Goal: Task Accomplishment & Management: Complete application form

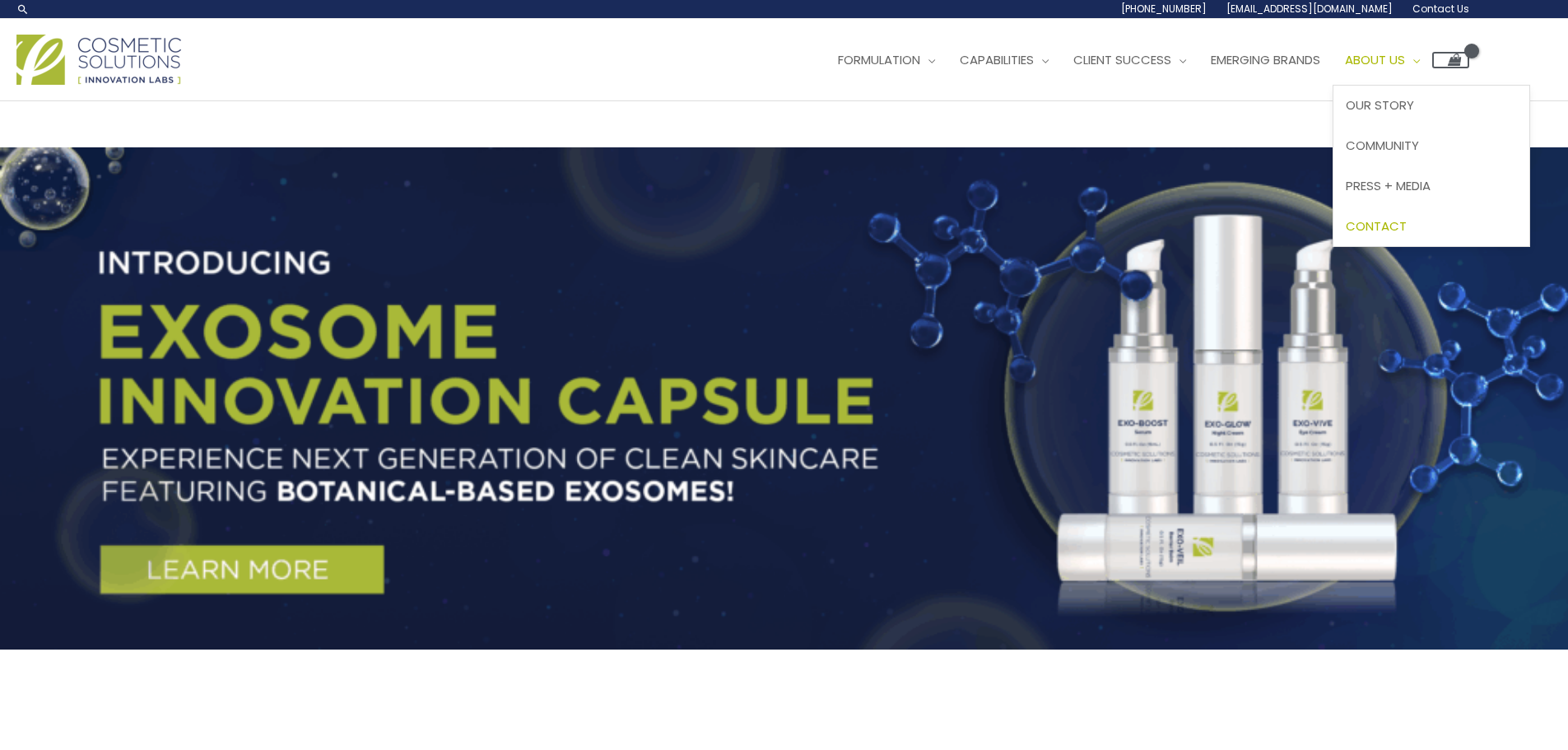
click at [1407, 230] on span "Contact" at bounding box center [1376, 226] width 61 height 18
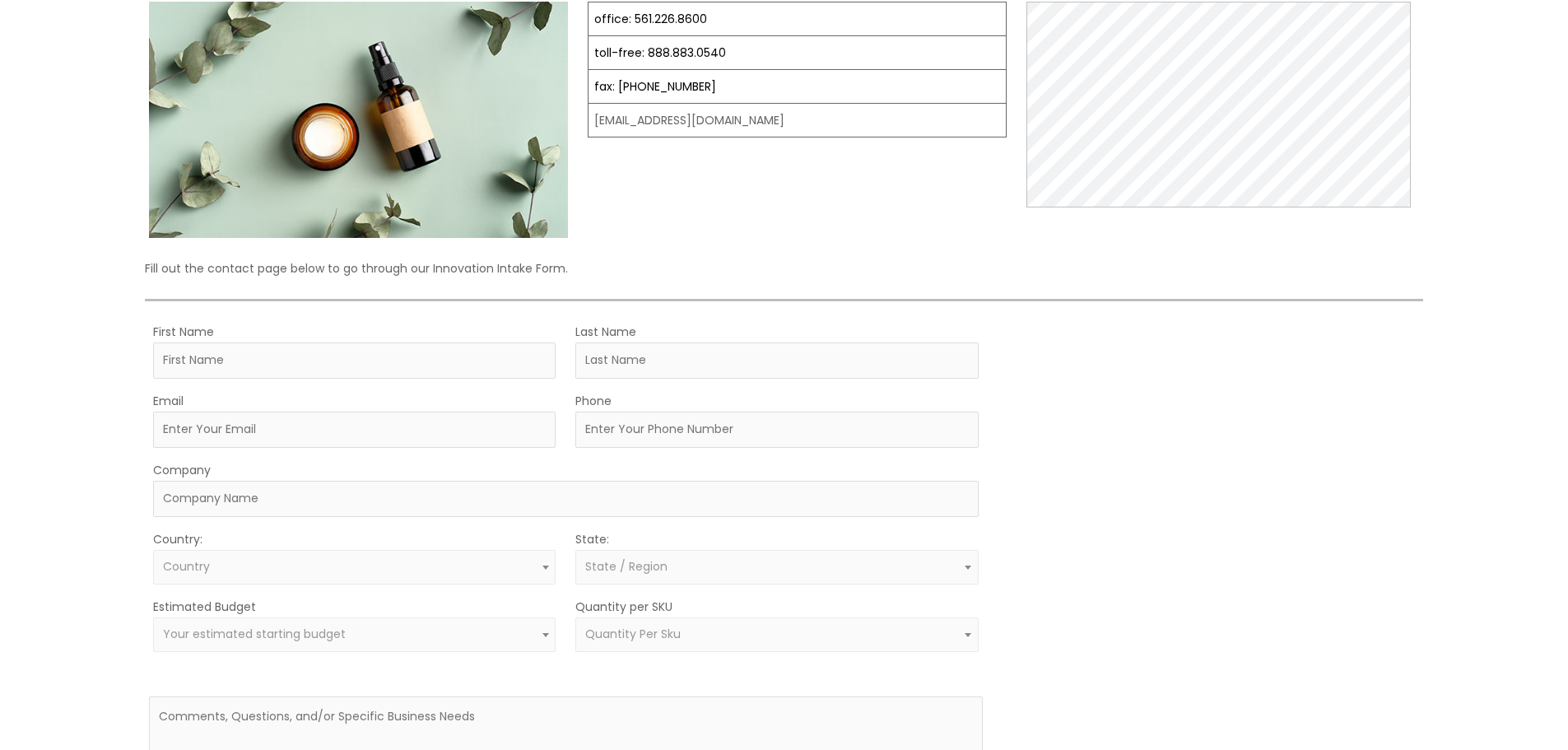
scroll to position [247, 0]
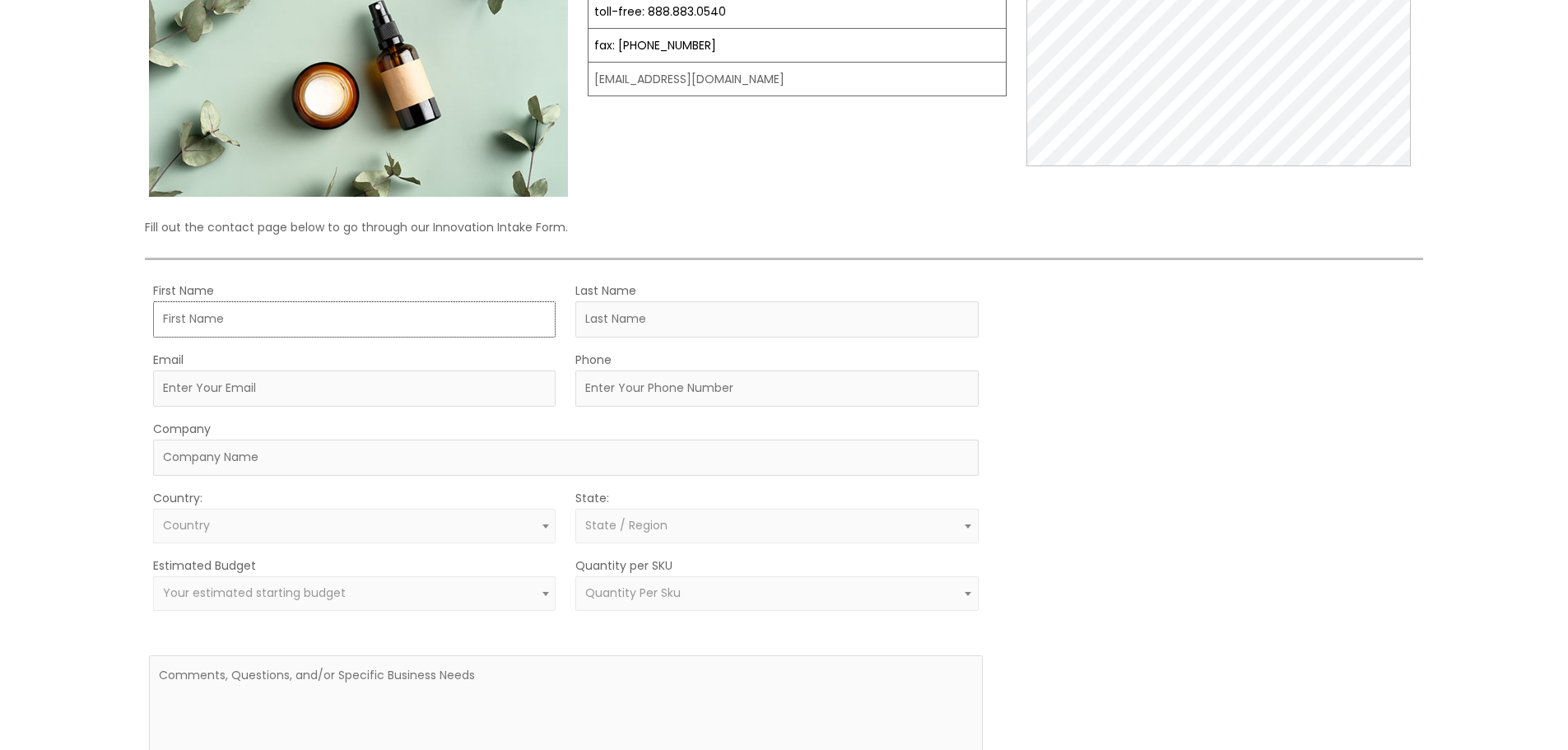
click at [323, 311] on input "First Name" at bounding box center [355, 319] width 403 height 36
drag, startPoint x: 435, startPoint y: 325, endPoint x: 418, endPoint y: 323, distance: 17.1
click at [435, 325] on input "First Name" at bounding box center [355, 319] width 403 height 36
paste input "Bronson Raymond"
click at [267, 321] on input "Bronson Raymond" at bounding box center [355, 319] width 403 height 36
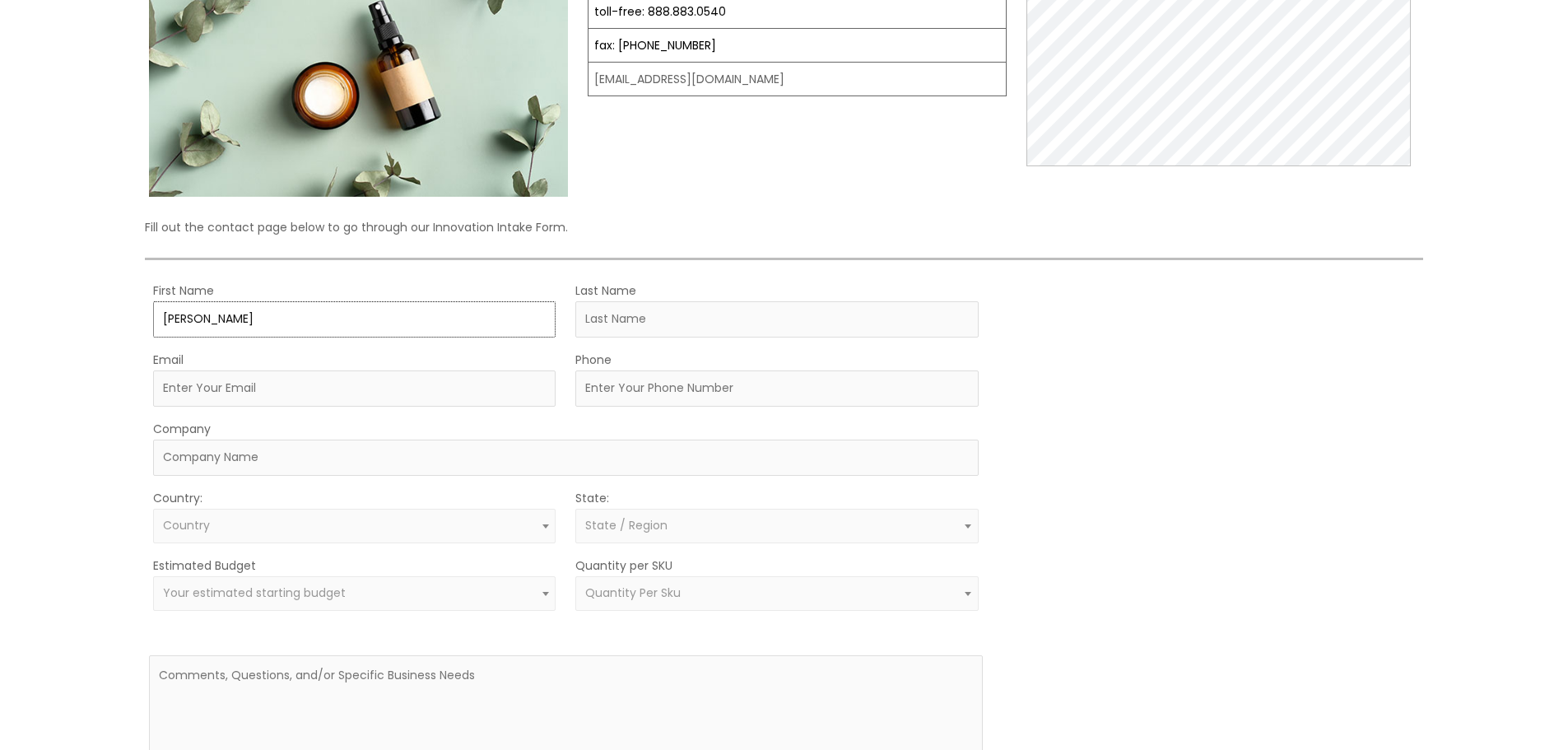
click at [244, 320] on input "Bronson Raymond" at bounding box center [355, 319] width 403 height 36
type input "Bronson Raymond"
drag, startPoint x: 650, startPoint y: 314, endPoint x: 538, endPoint y: 312, distance: 112.0
click at [648, 315] on input "Last Name" at bounding box center [777, 319] width 403 height 36
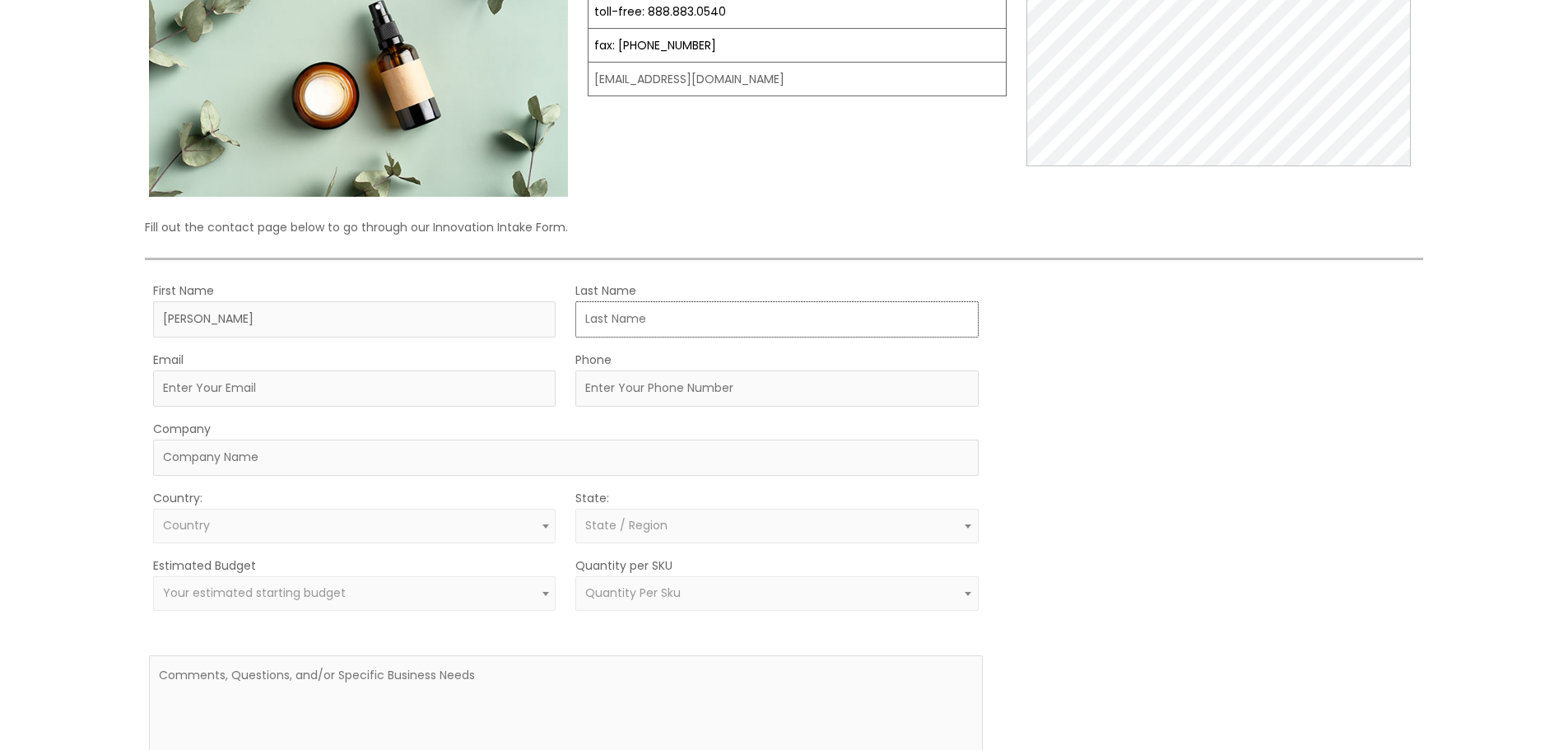
paste input "Raymond"
type input "Raymond"
click at [253, 314] on input "Bronson Raymond" at bounding box center [355, 319] width 403 height 36
click at [254, 314] on input "Bronson Raymond" at bounding box center [355, 319] width 403 height 36
type input "Bronson"
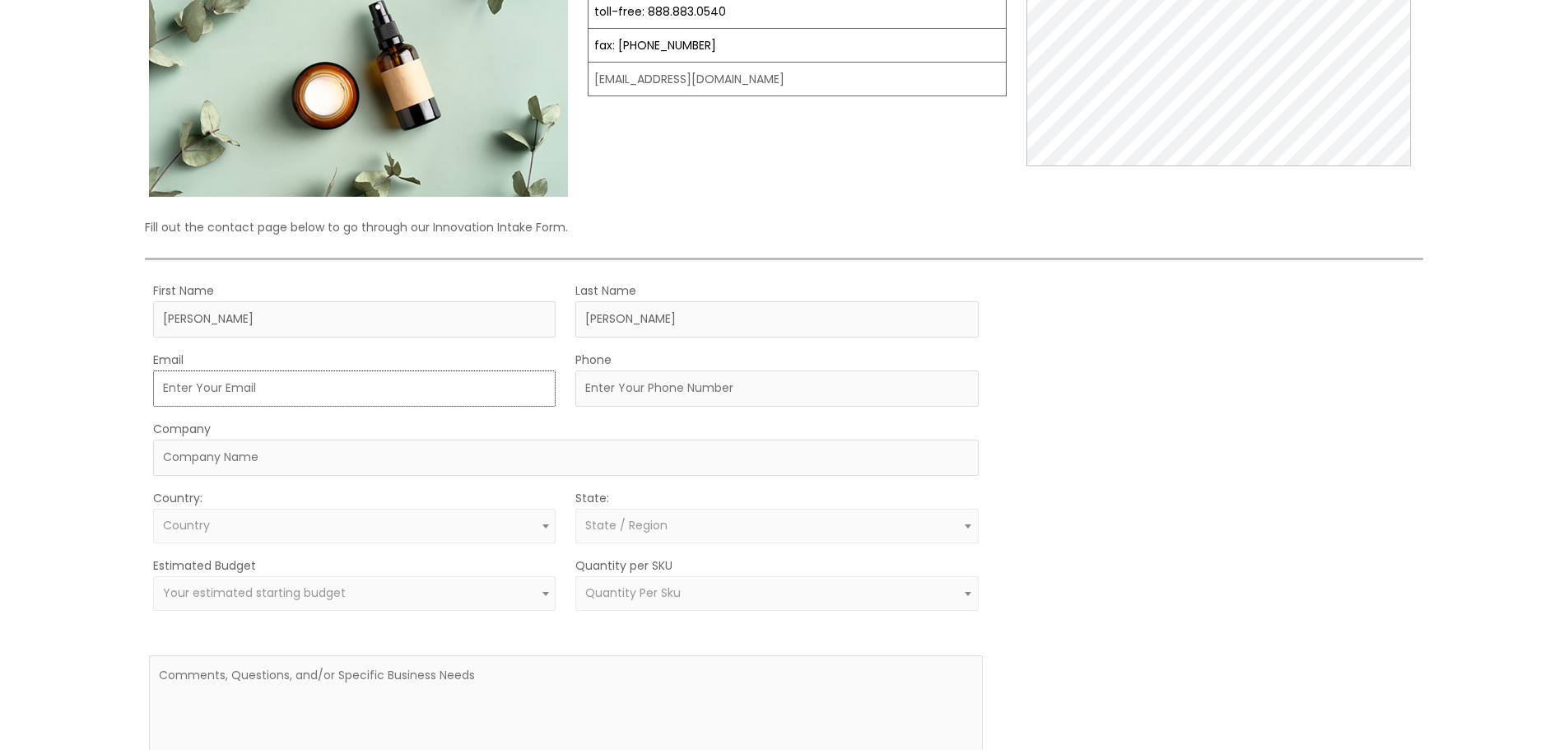
click at [197, 382] on input "Email" at bounding box center [355, 388] width 403 height 36
click at [260, 395] on input "Email" at bounding box center [355, 388] width 403 height 36
paste input "b.raymond@northstar-wellness.us"
type input "b.raymond@northstar-wellness.us"
drag, startPoint x: 690, startPoint y: 385, endPoint x: 675, endPoint y: 388, distance: 15.3
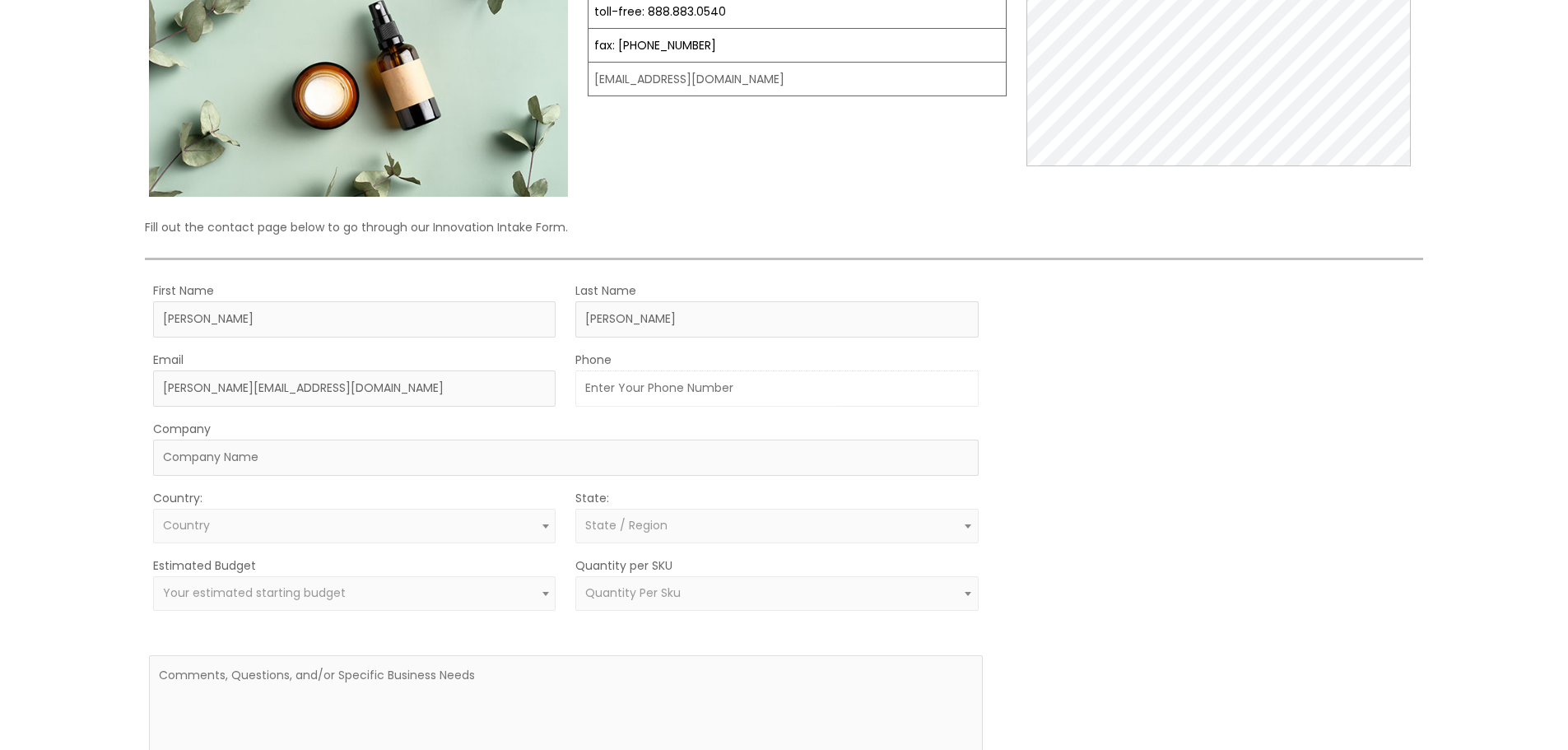
click at [690, 385] on input "Phone" at bounding box center [777, 388] width 403 height 36
click at [689, 394] on input "Phone" at bounding box center [777, 388] width 403 height 36
paste input "+1 (855) 808-8170"
type input "+1 (855) 808-8170"
drag, startPoint x: 489, startPoint y: 451, endPoint x: 476, endPoint y: 450, distance: 13.0
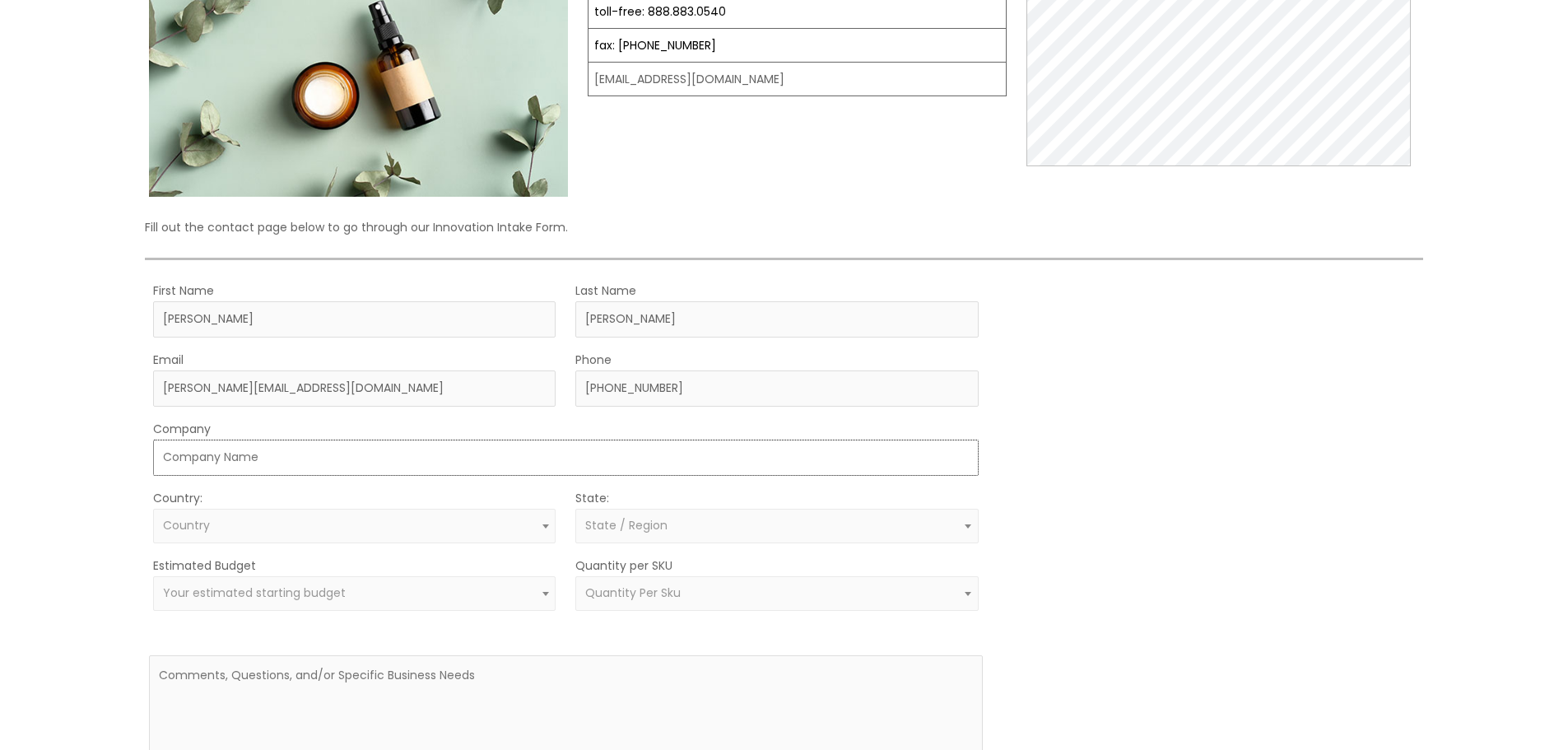
click at [489, 451] on input "Company" at bounding box center [566, 458] width 825 height 36
click at [249, 450] on input "Company" at bounding box center [566, 458] width 825 height 36
paste input "NorthStar Wellness"
type input "NorthStar Wellness"
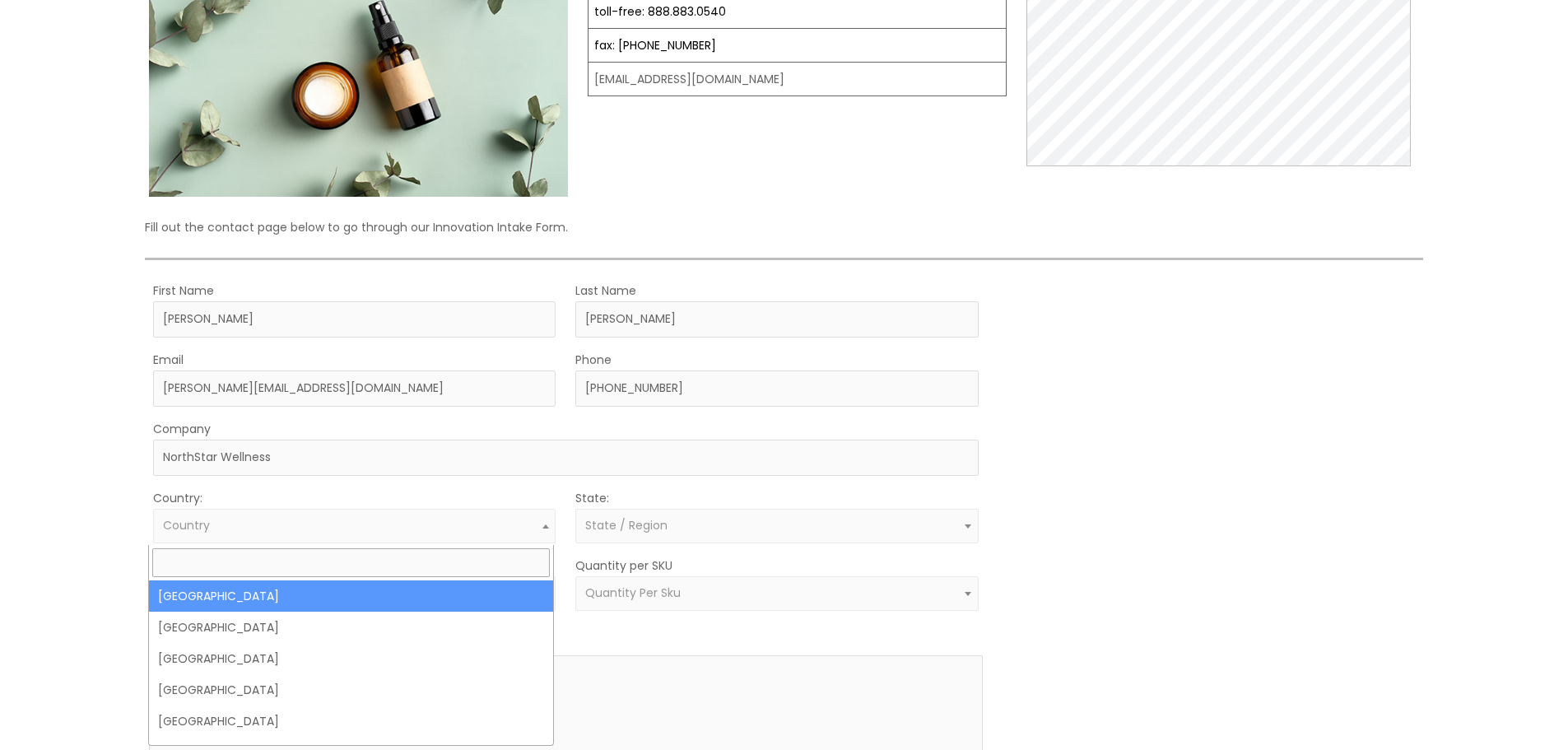
click at [217, 511] on span "Country" at bounding box center [355, 525] width 403 height 34
drag, startPoint x: 251, startPoint y: 594, endPoint x: 435, endPoint y: 567, distance: 186.0
select select "United States"
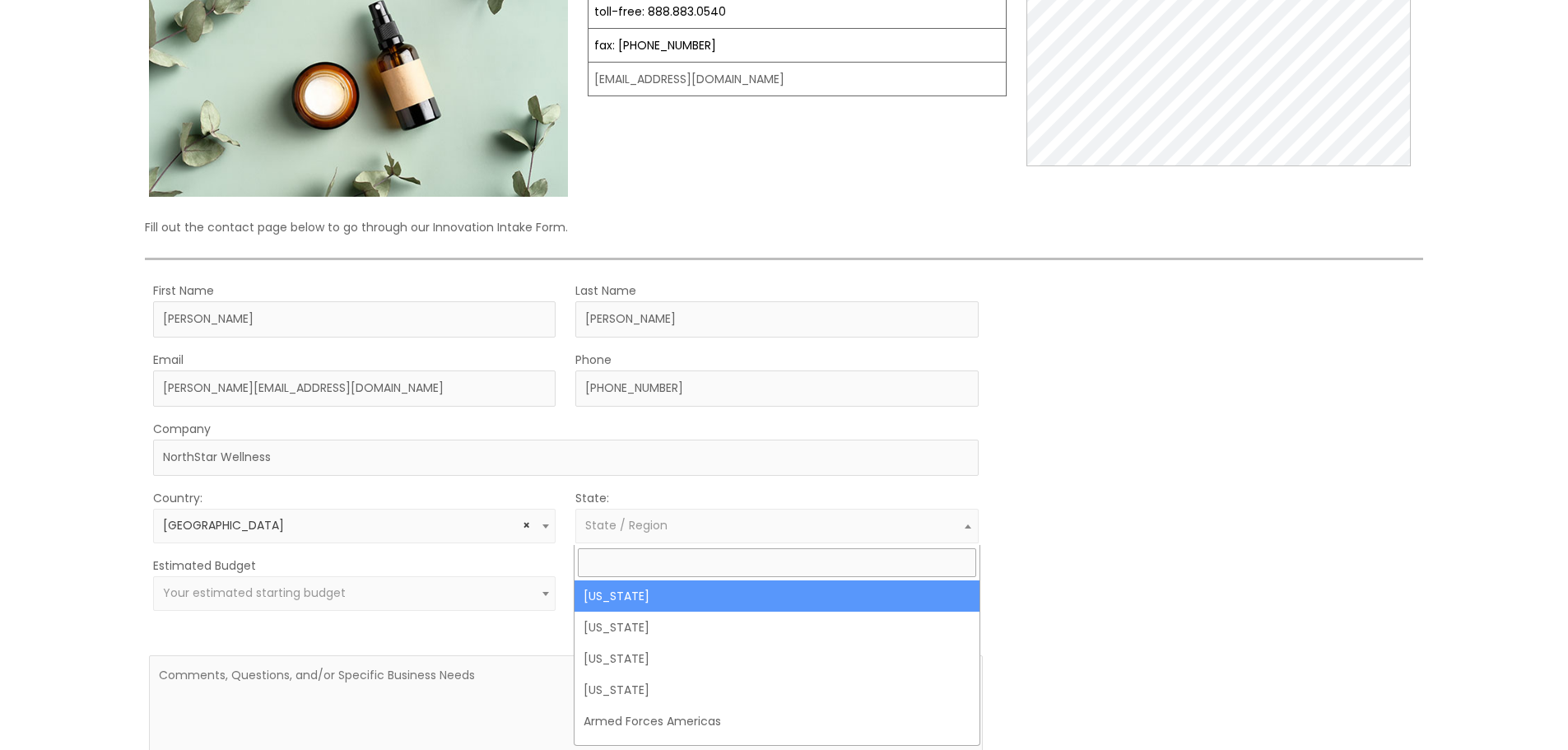
click at [614, 538] on span "State / Region" at bounding box center [777, 525] width 403 height 34
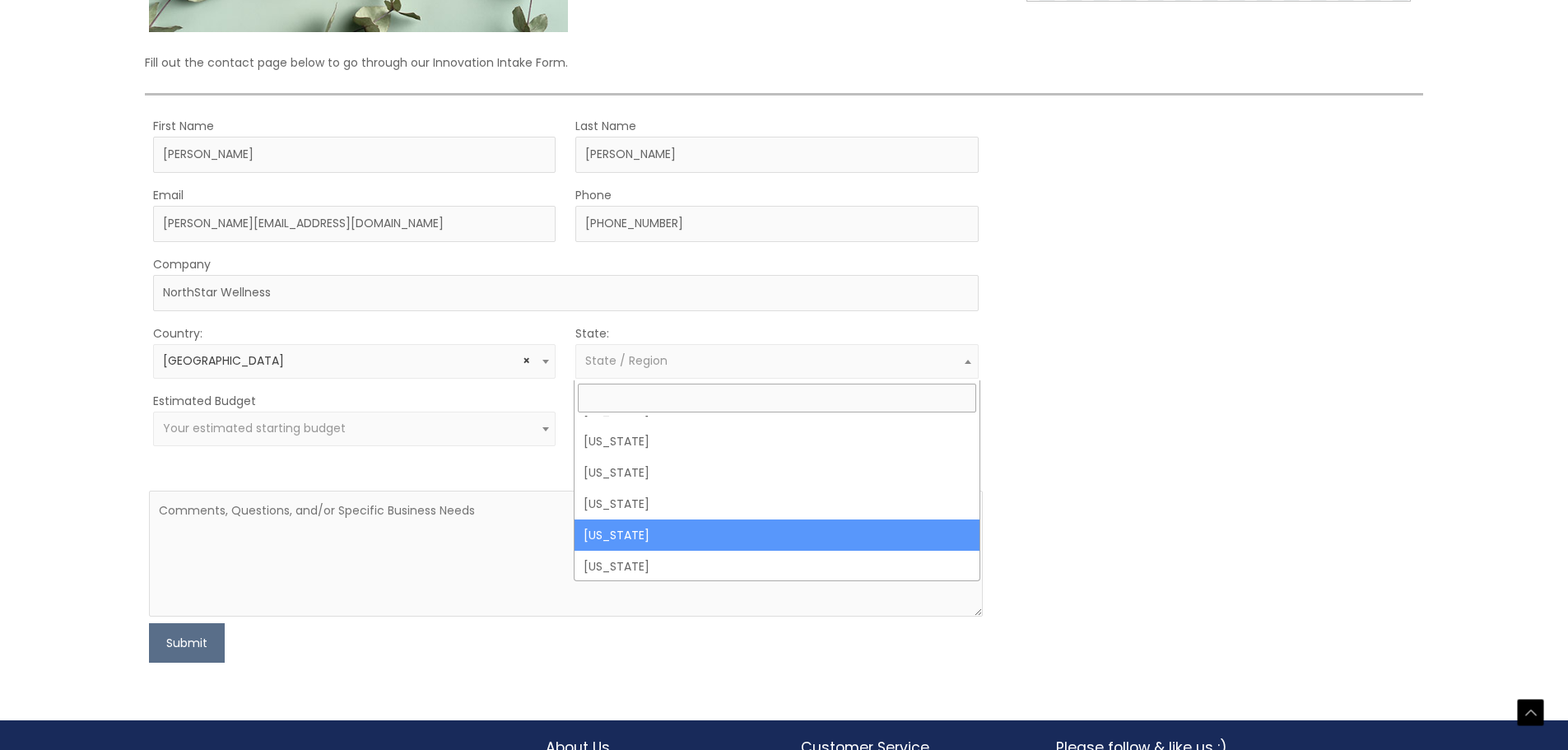
scroll to position [1235, 0]
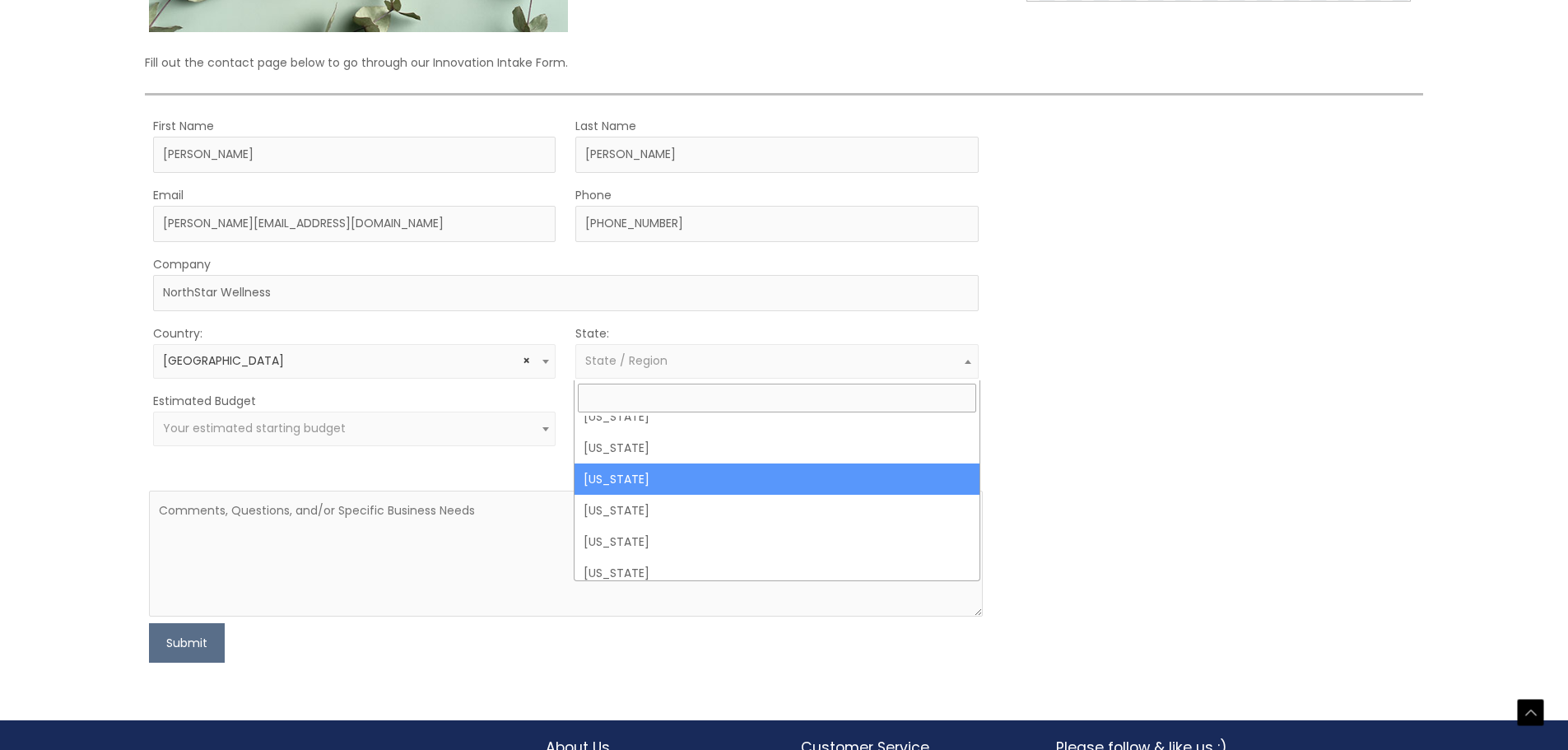
select select "Oklahoma"
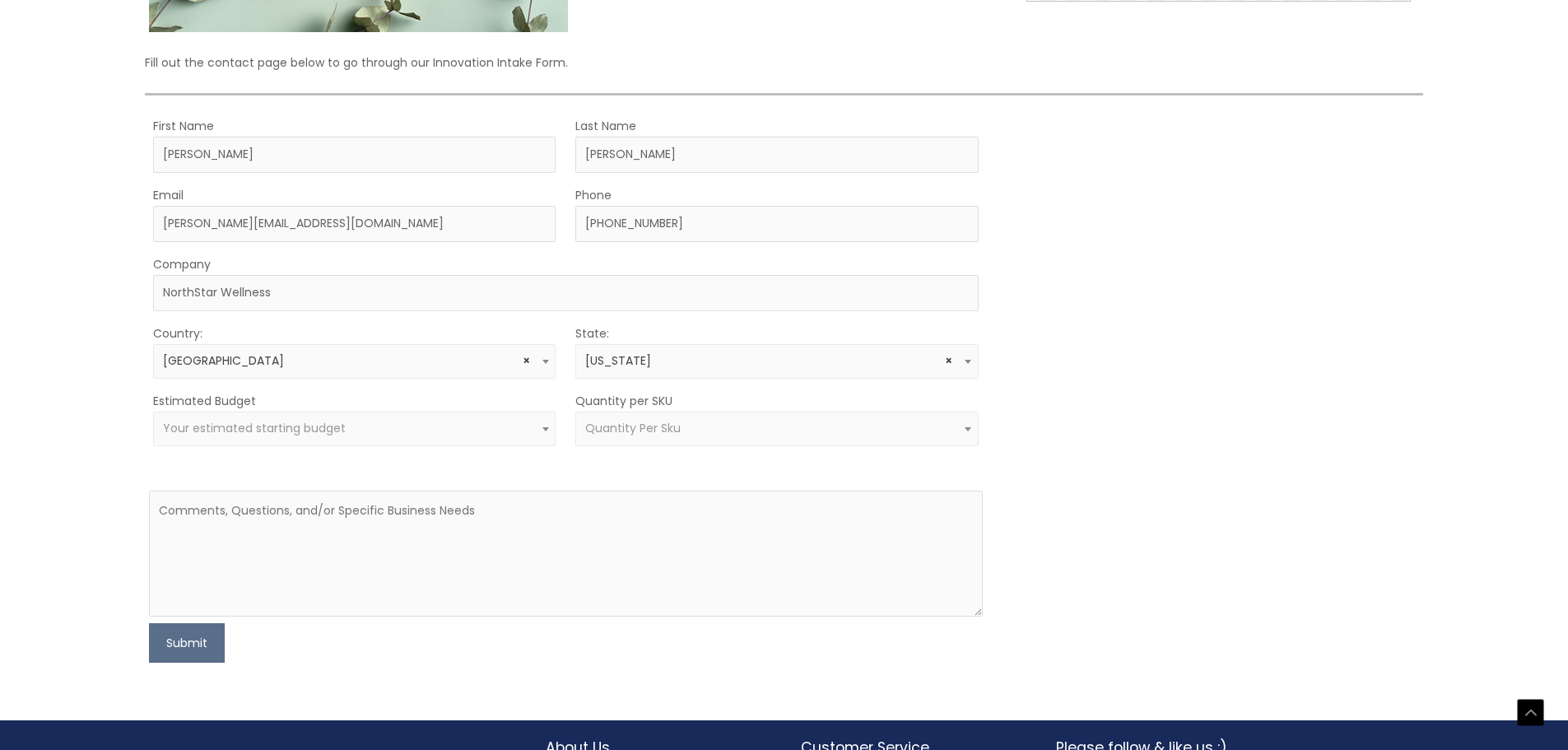
click at [452, 419] on span "Your estimated starting budget" at bounding box center [355, 428] width 403 height 34
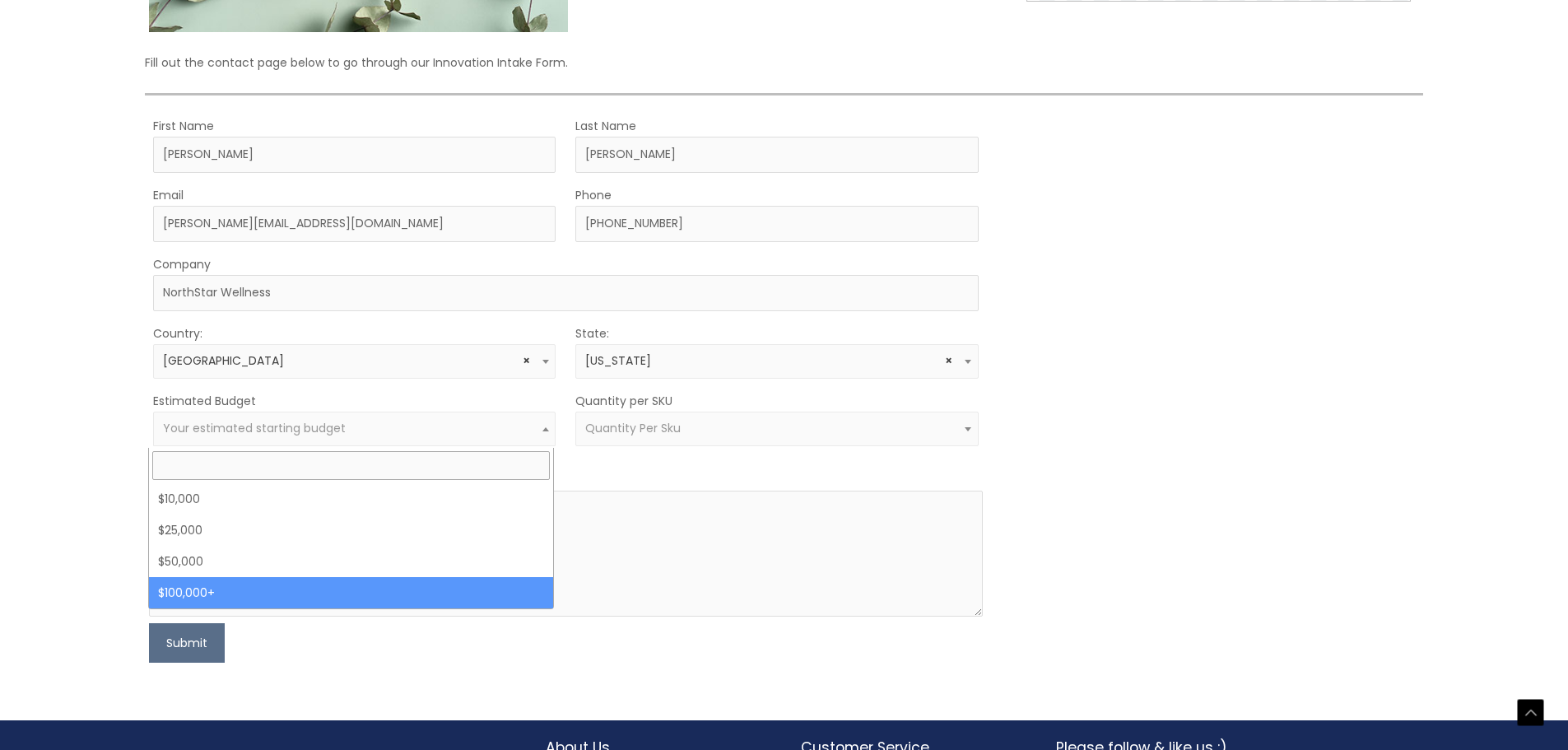
drag, startPoint x: 345, startPoint y: 581, endPoint x: 347, endPoint y: 571, distance: 10.2
select select "100000+"
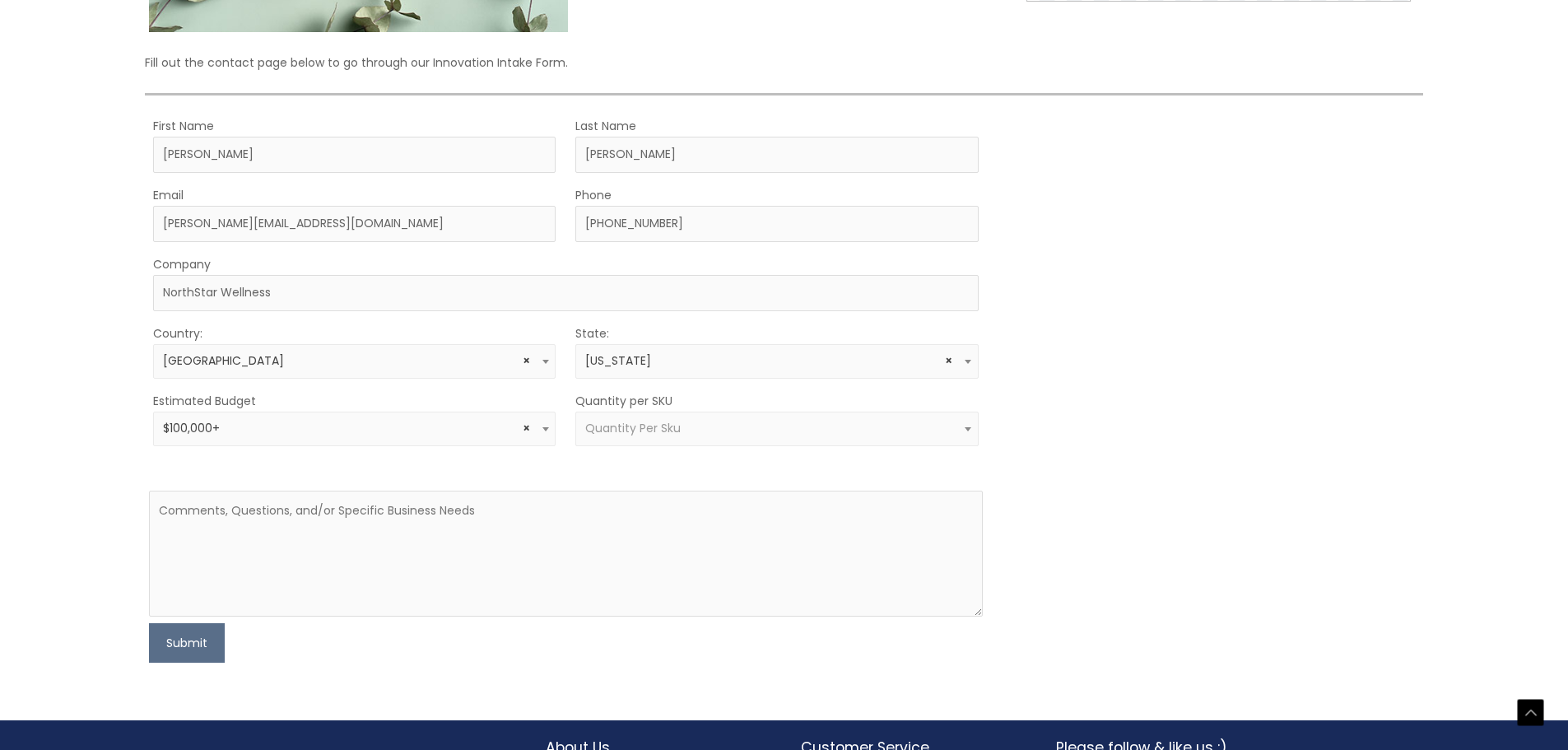
click at [675, 435] on span "Quantity Per Sku" at bounding box center [633, 427] width 96 height 17
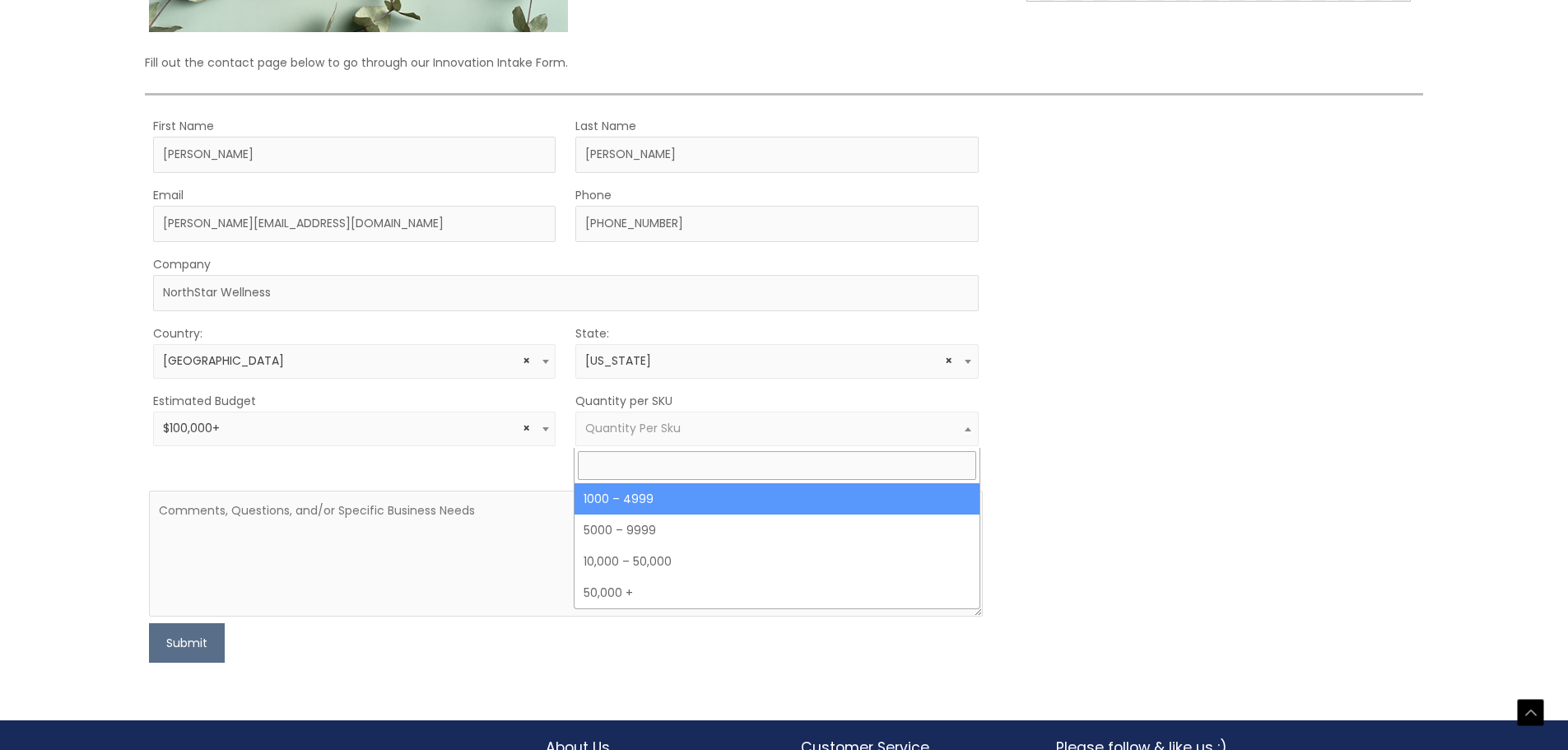
select select "10"
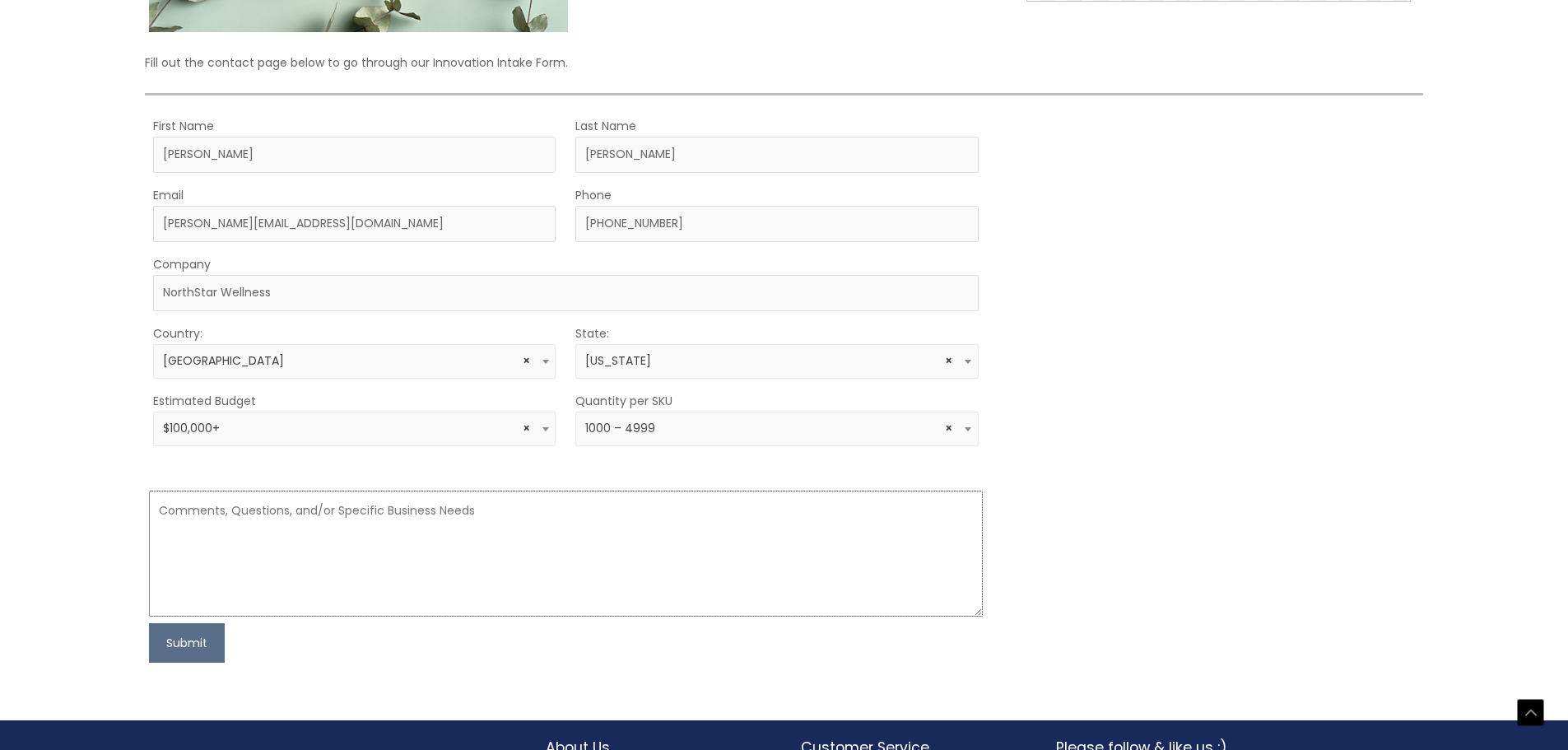
drag, startPoint x: 596, startPoint y: 522, endPoint x: 666, endPoint y: 541, distance: 72.5
click at [604, 524] on textarea at bounding box center [565, 553] width 833 height 126
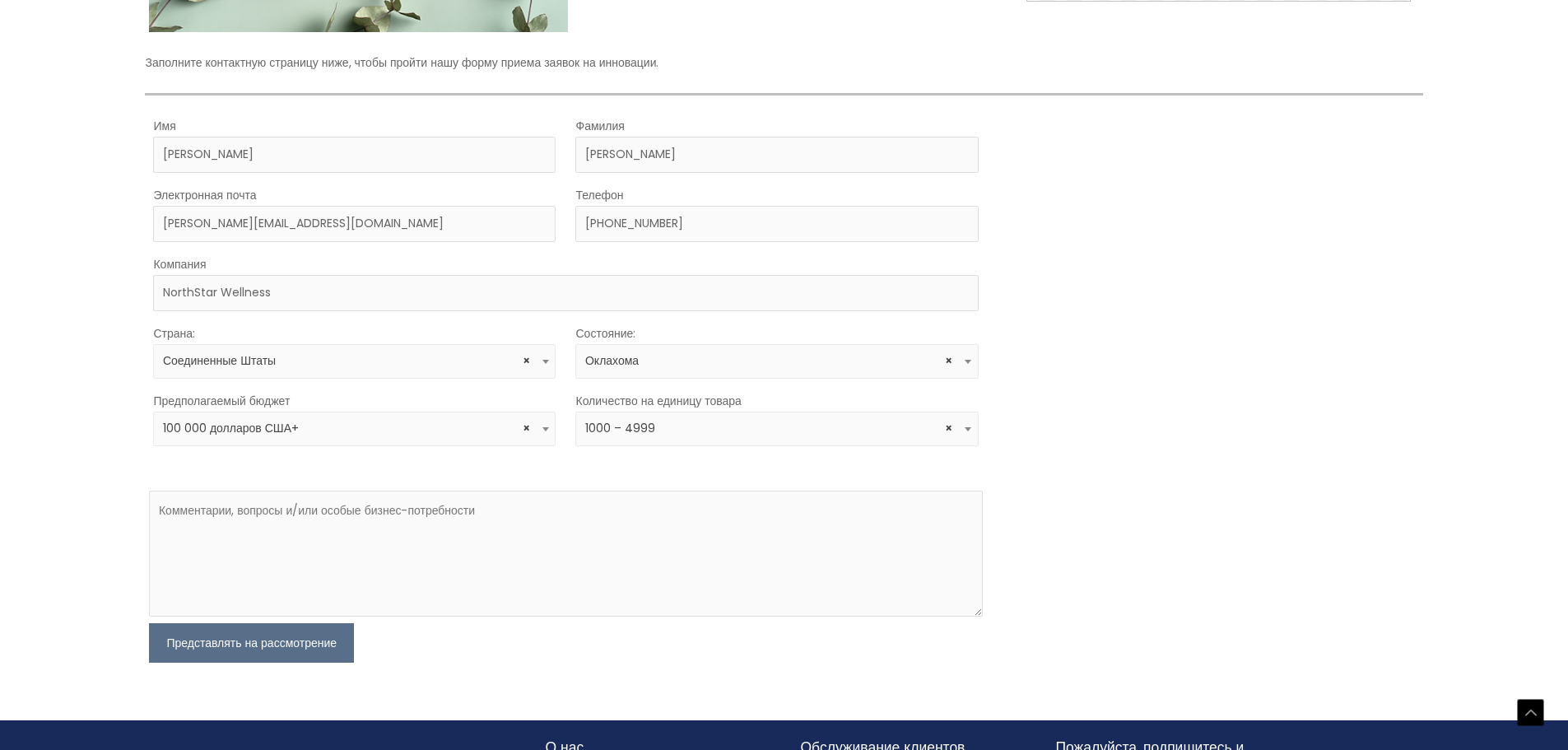
click at [766, 434] on span "× 1000 – 4999" at bounding box center [777, 428] width 383 height 16
click at [703, 445] on span "× 1000 – 4999" at bounding box center [777, 428] width 403 height 34
click at [580, 533] on textarea at bounding box center [565, 553] width 833 height 126
paste textarea "Hello My name is Bronson Raymond. I am the Business Development Manager at Nort…"
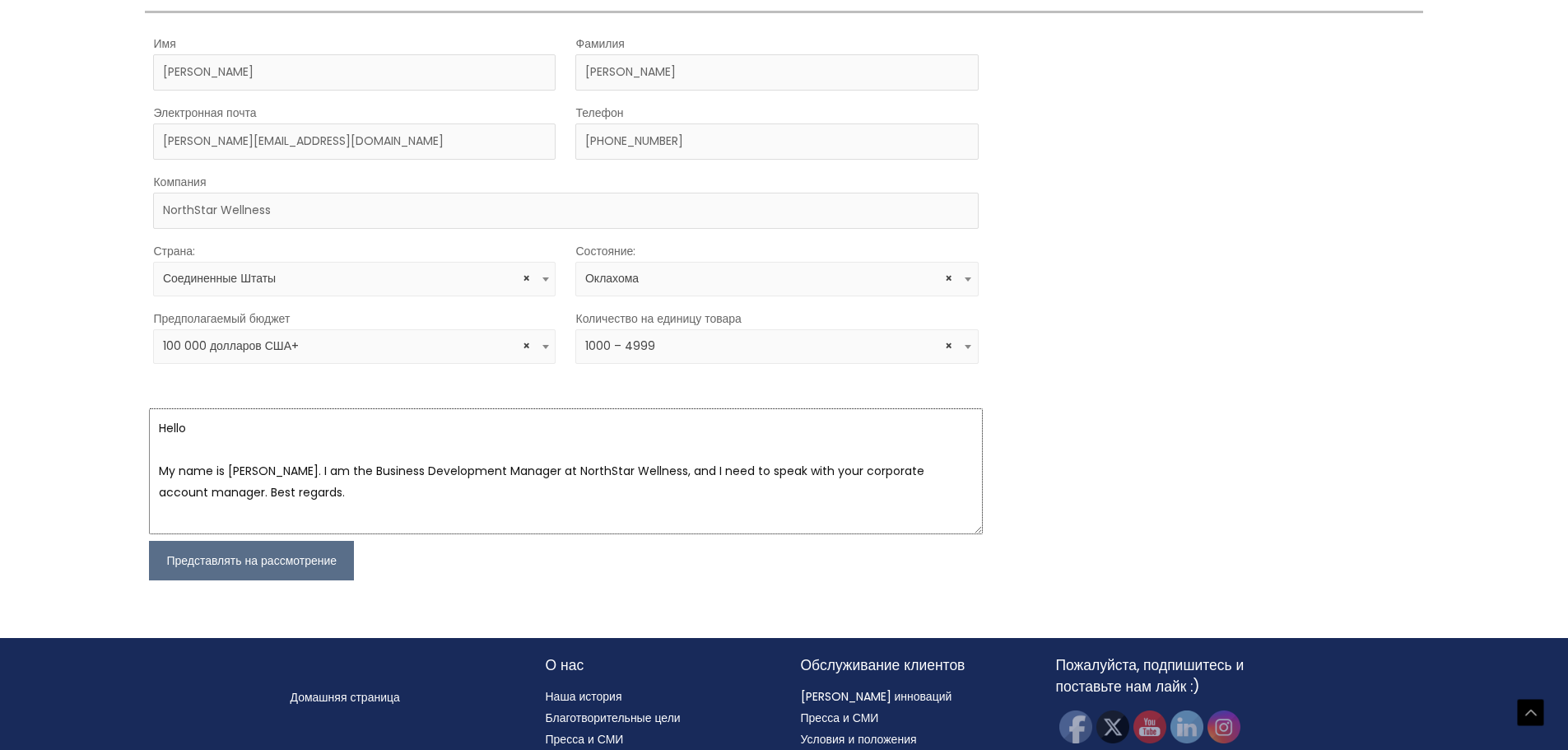
click at [224, 420] on textarea "Hello My name is Bronson Raymond. I am the Business Development Manager at Nort…" at bounding box center [565, 471] width 833 height 126
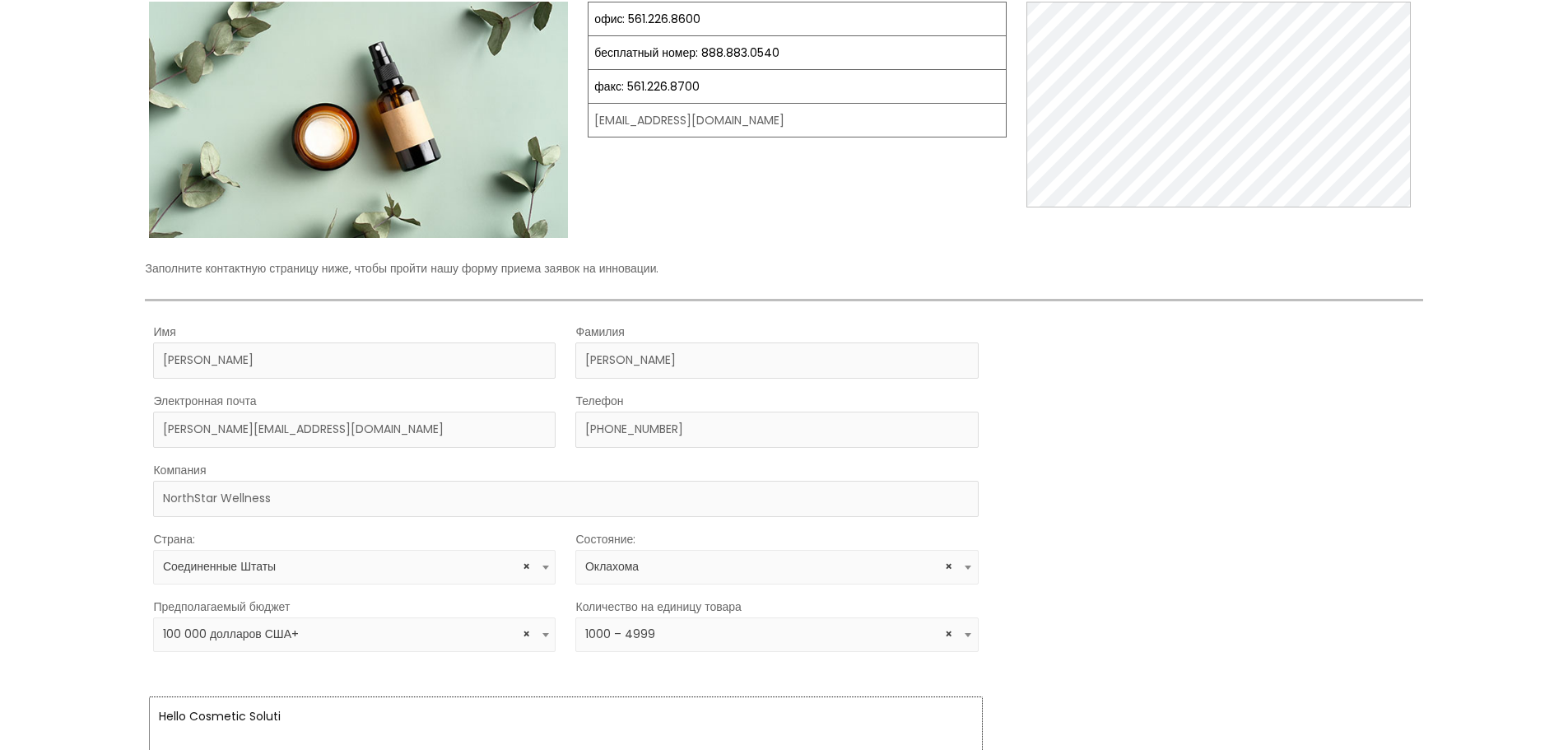
scroll to position [412, 0]
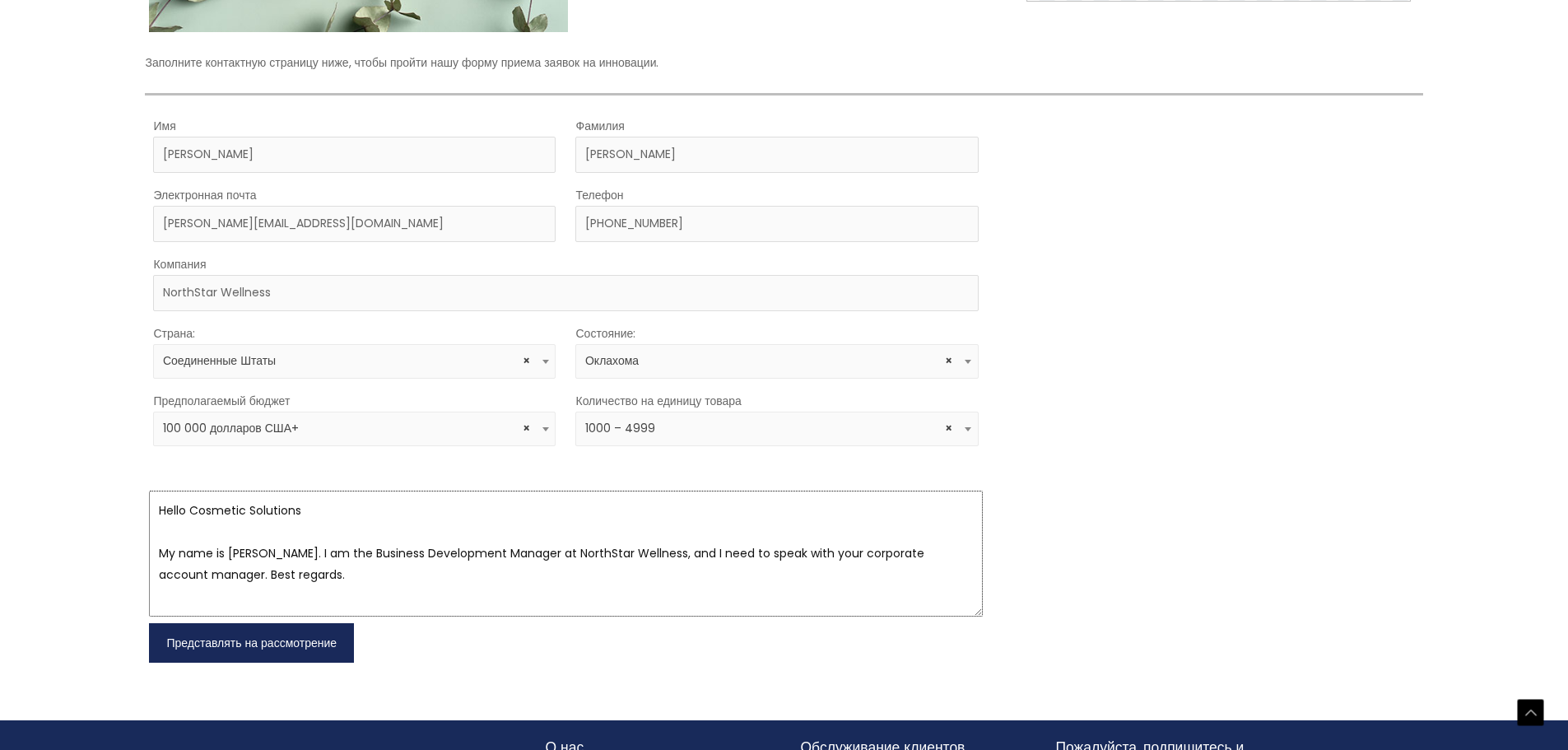
type textarea "Hello Cosmetic Solutions My name is Bronson Raymond. I am the Business Developm…"
click at [279, 645] on font "Представлять на рассмотрение" at bounding box center [251, 642] width 170 height 17
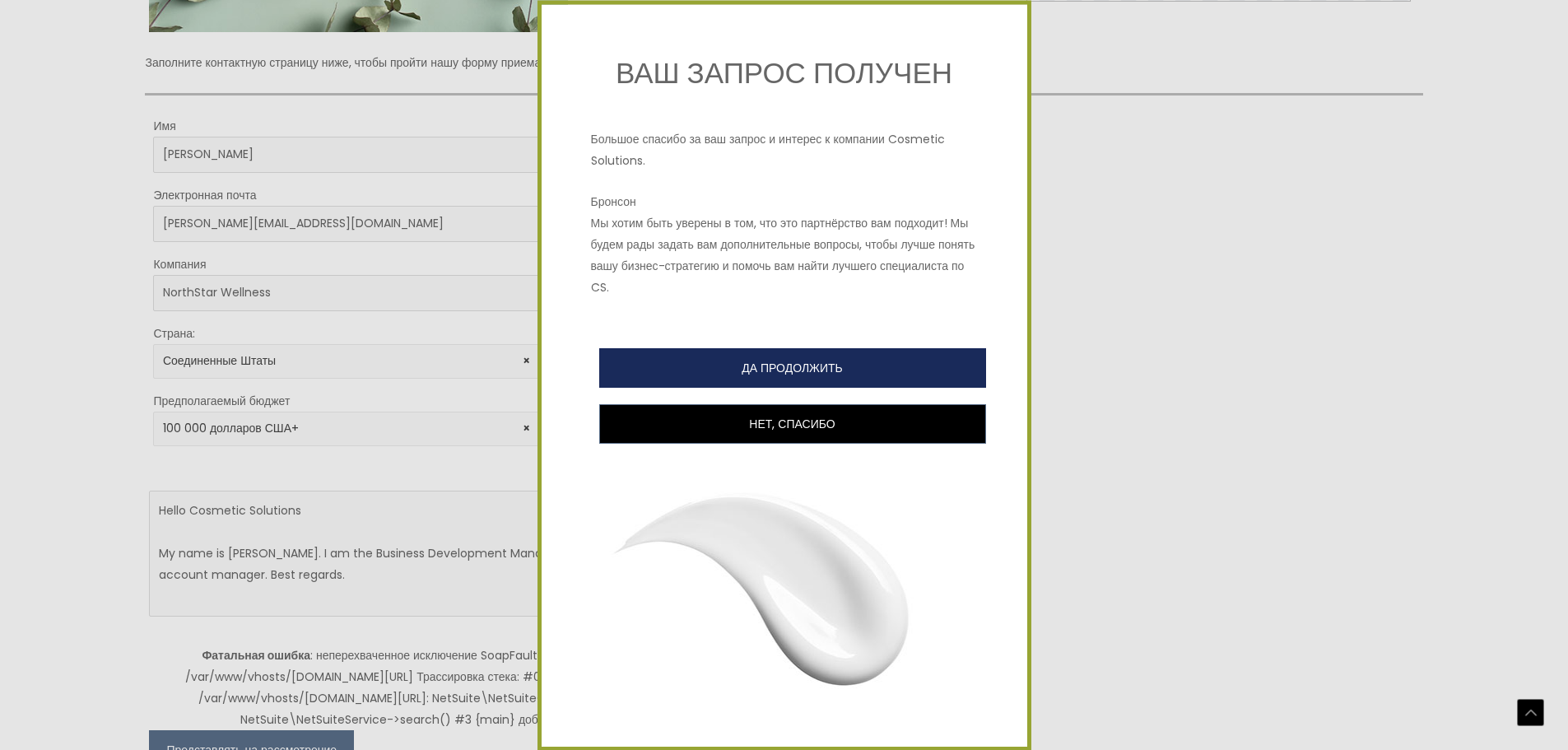
drag, startPoint x: 715, startPoint y: 368, endPoint x: 725, endPoint y: 368, distance: 10.0
click at [725, 368] on button "ДА ПРОДОЛЖИТЬ" at bounding box center [793, 367] width 387 height 39
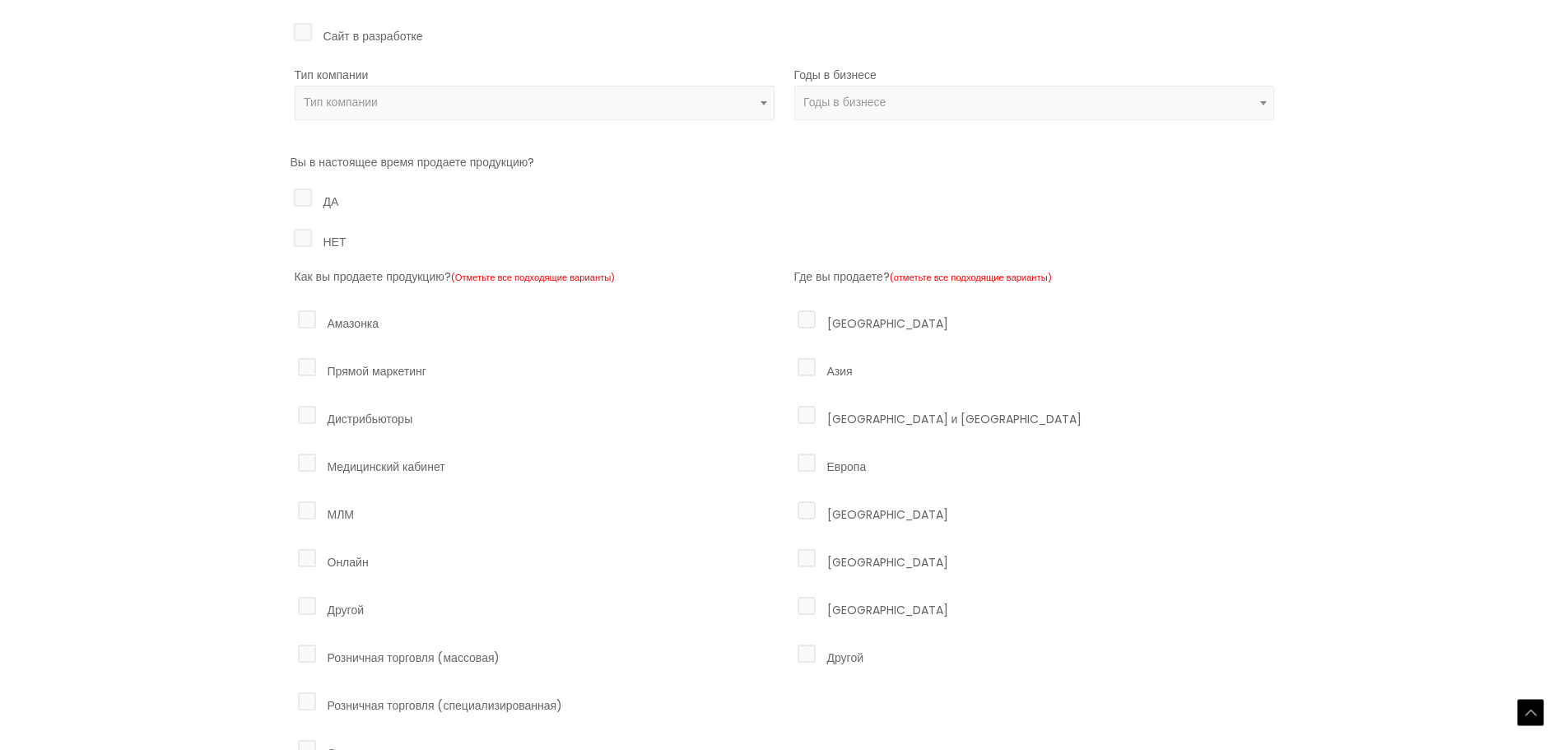
scroll to position [305, 0]
